Goal: Complete application form

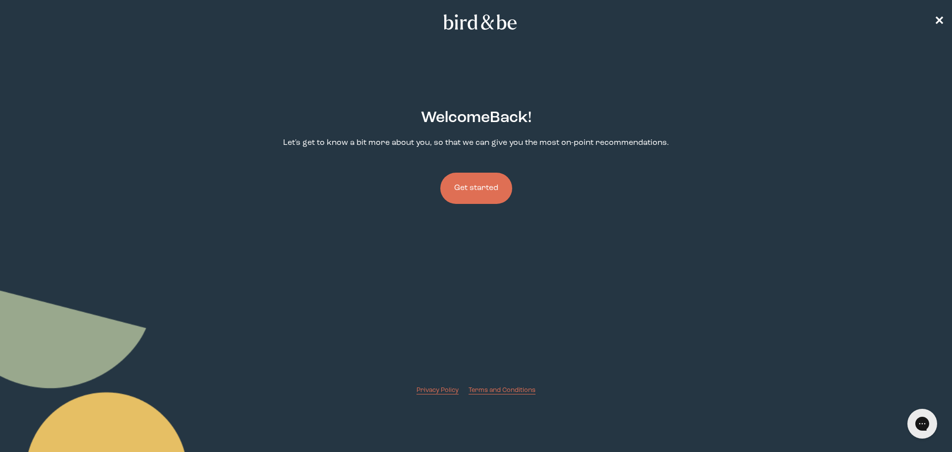
click at [483, 193] on button "Get started" at bounding box center [476, 188] width 72 height 31
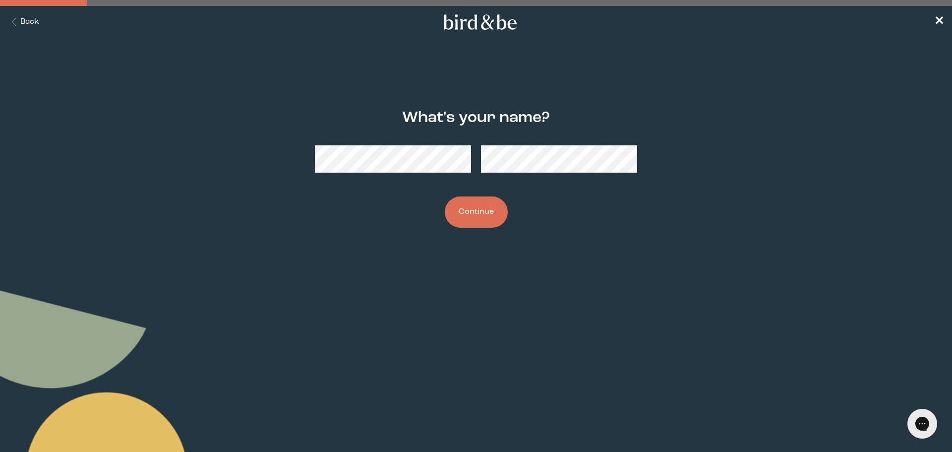
click at [474, 216] on button "Continue" at bounding box center [476, 211] width 63 height 31
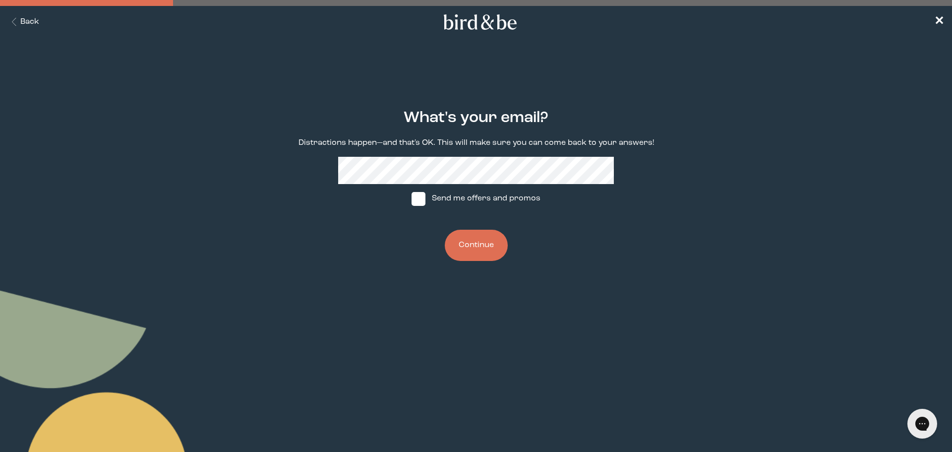
click at [485, 243] on button "Continue" at bounding box center [476, 245] width 63 height 31
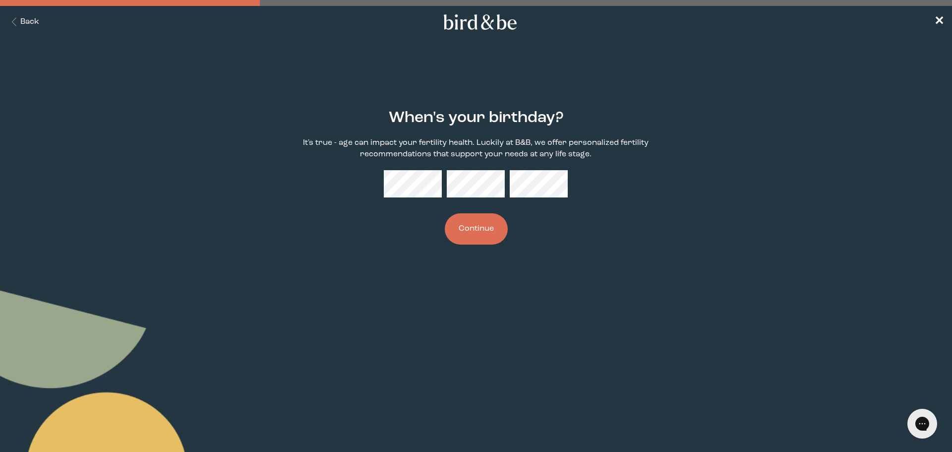
click at [486, 234] on button "Continue" at bounding box center [476, 228] width 63 height 31
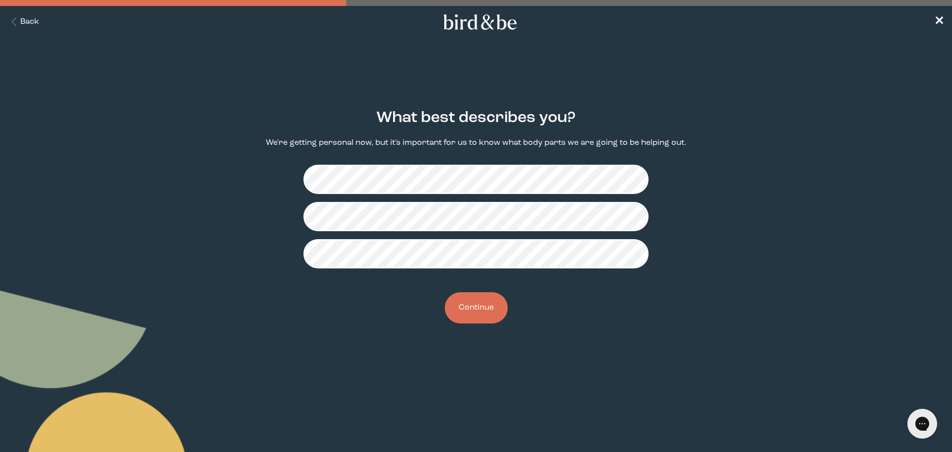
click at [500, 307] on button "Continue" at bounding box center [476, 307] width 63 height 31
click at [490, 310] on button "Continue" at bounding box center [476, 307] width 63 height 31
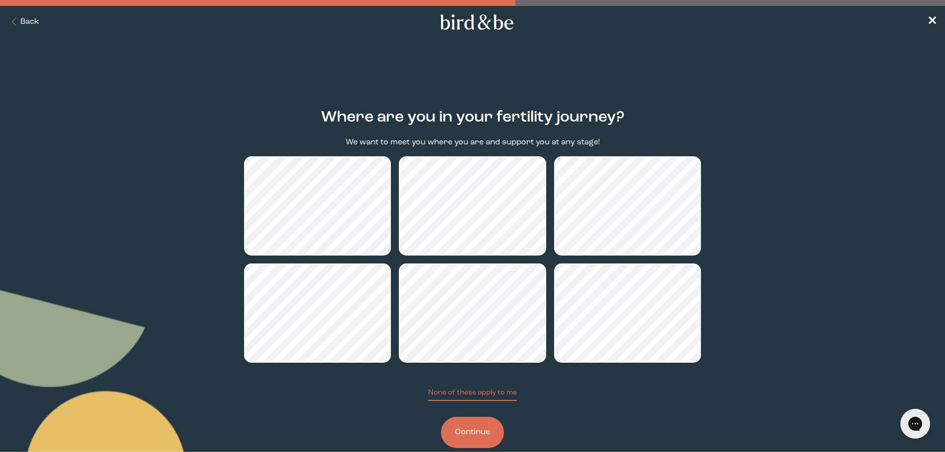
click at [482, 432] on button "Continue" at bounding box center [472, 432] width 63 height 31
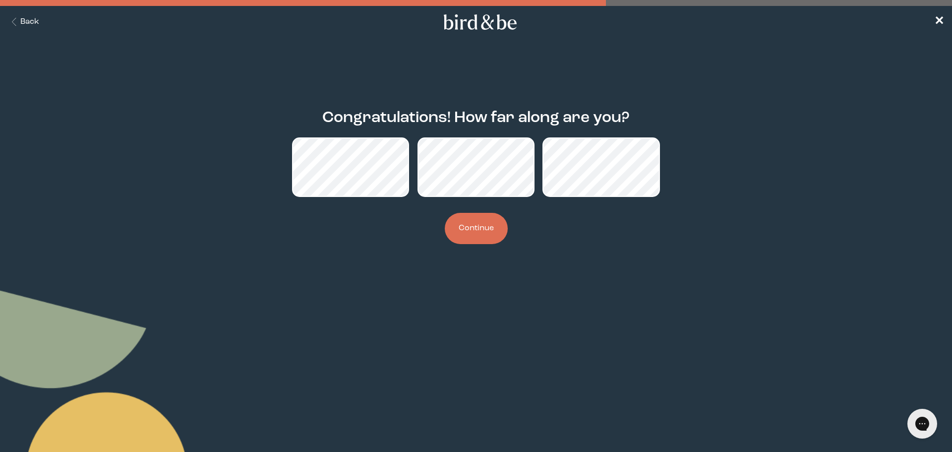
click at [477, 233] on button "Continue" at bounding box center [476, 228] width 63 height 31
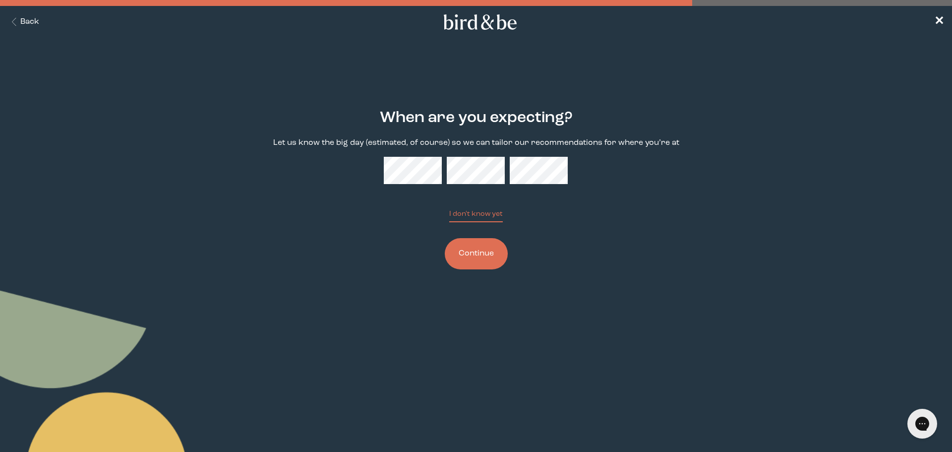
click at [487, 264] on button "Continue" at bounding box center [476, 253] width 63 height 31
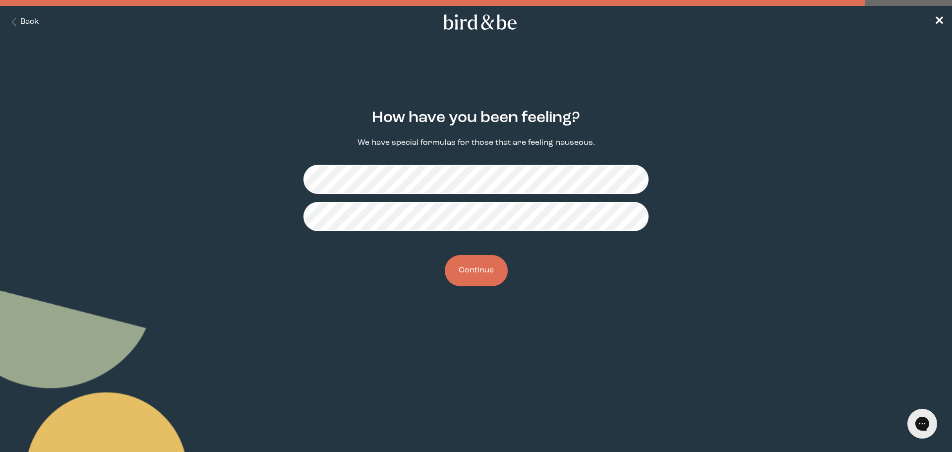
click at [486, 269] on button "Continue" at bounding box center [476, 270] width 63 height 31
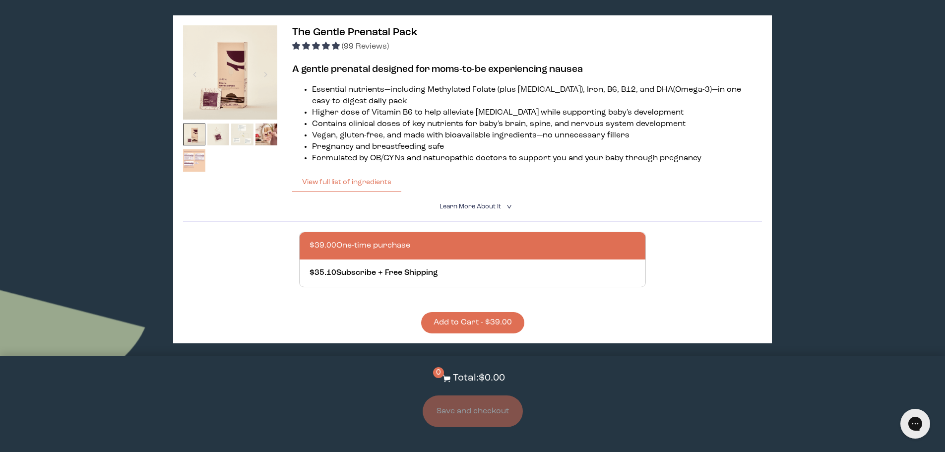
scroll to position [496, 0]
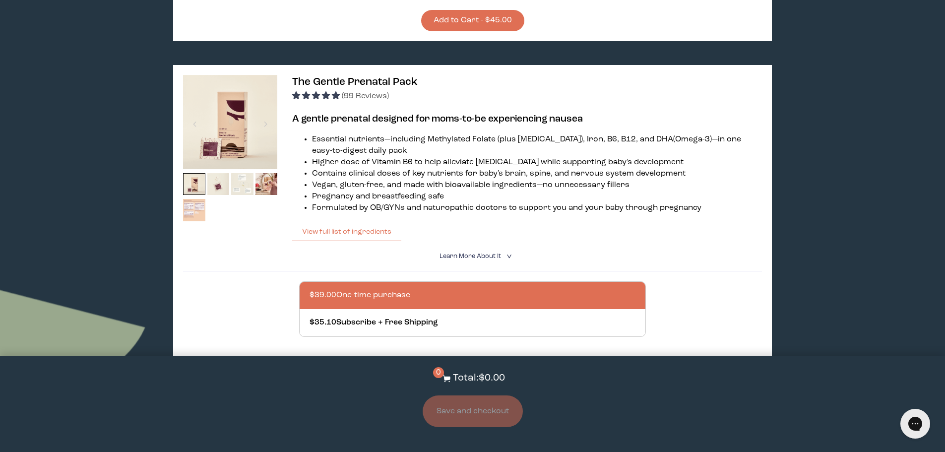
click at [266, 113] on div at bounding box center [265, 124] width 13 height 22
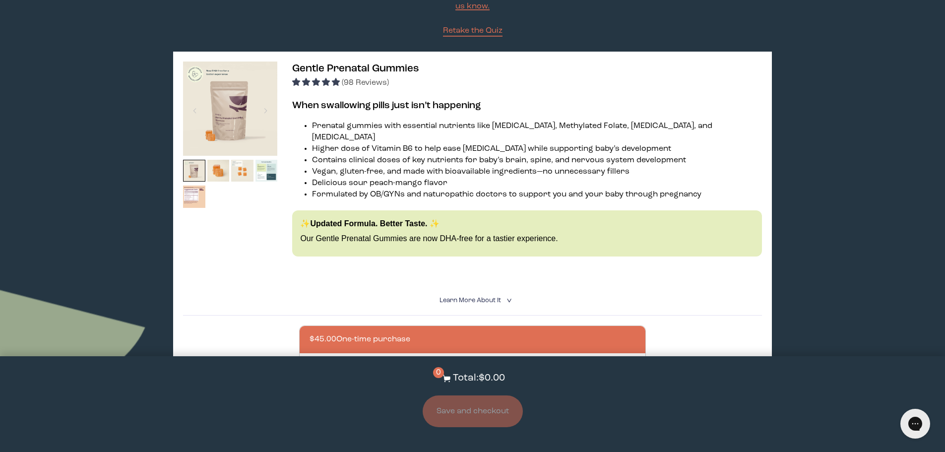
scroll to position [99, 0]
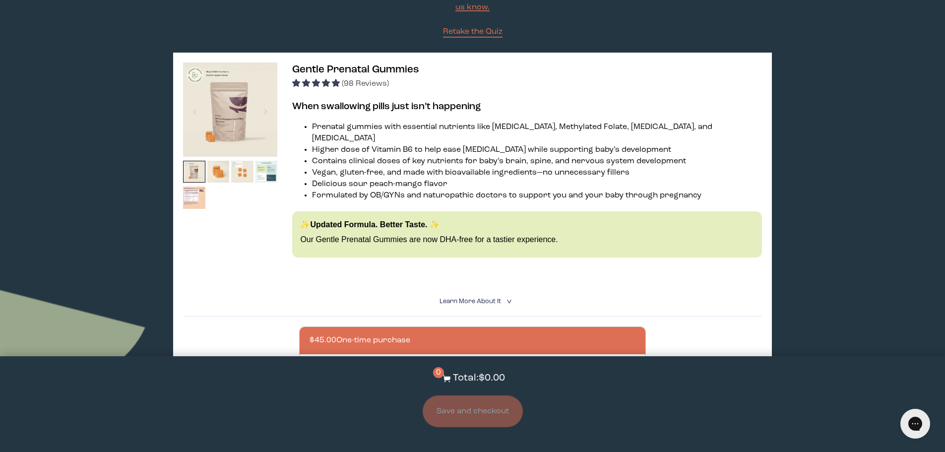
click at [241, 166] on img at bounding box center [242, 172] width 22 height 22
click at [242, 172] on img at bounding box center [242, 172] width 22 height 22
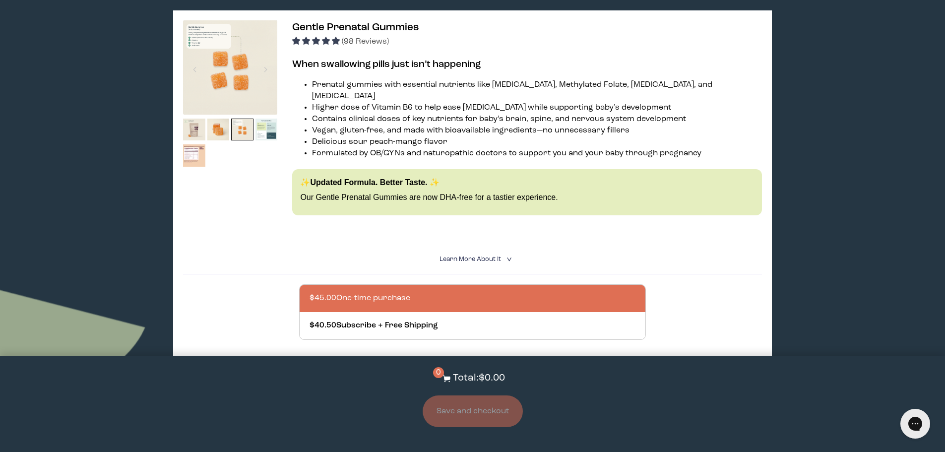
scroll to position [198, 0]
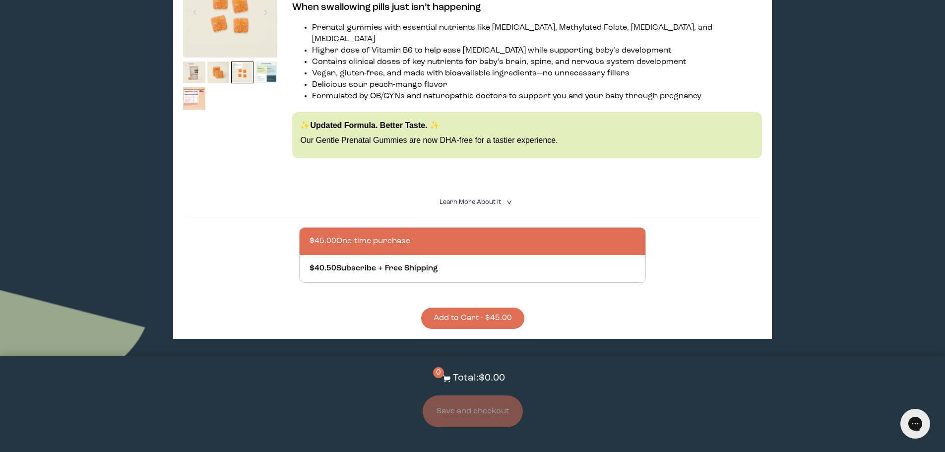
click at [488, 197] on summary "Learn More About it <" at bounding box center [472, 201] width 66 height 9
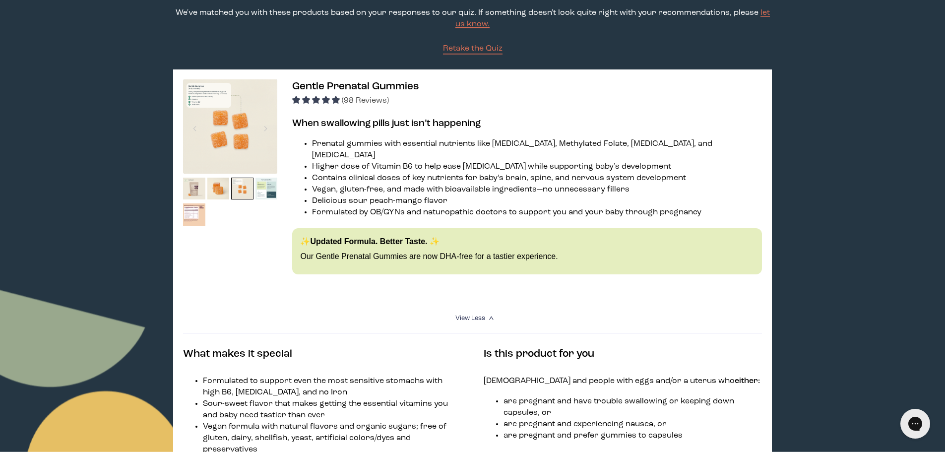
scroll to position [0, 0]
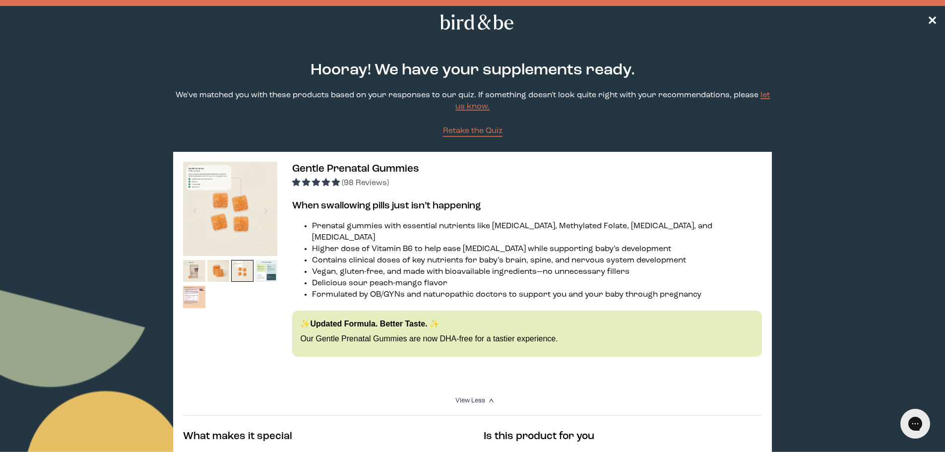
click at [931, 23] on span "✕" at bounding box center [932, 22] width 10 height 12
